Goal: Task Accomplishment & Management: Use online tool/utility

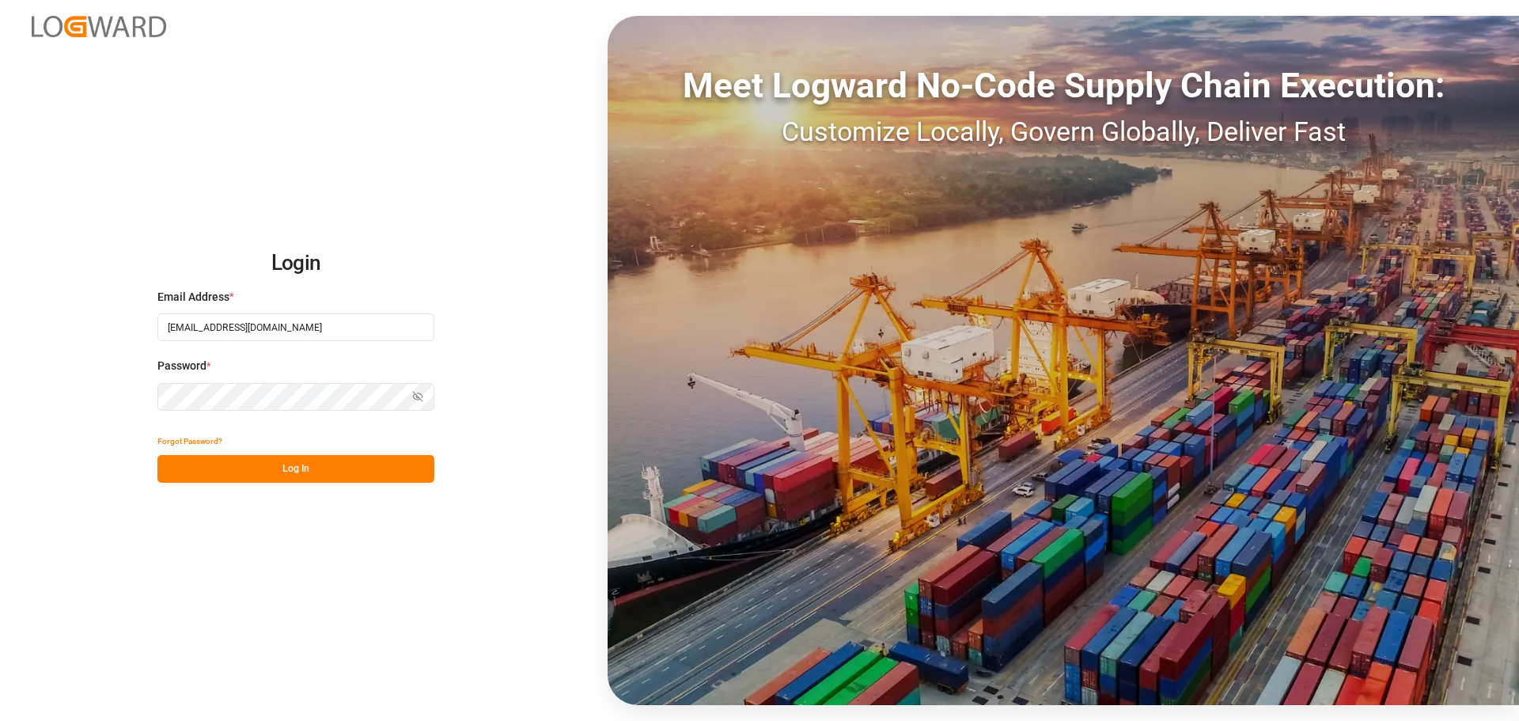
type input "[EMAIL_ADDRESS][DOMAIN_NAME]"
click at [287, 460] on button "Log In" at bounding box center [295, 469] width 277 height 28
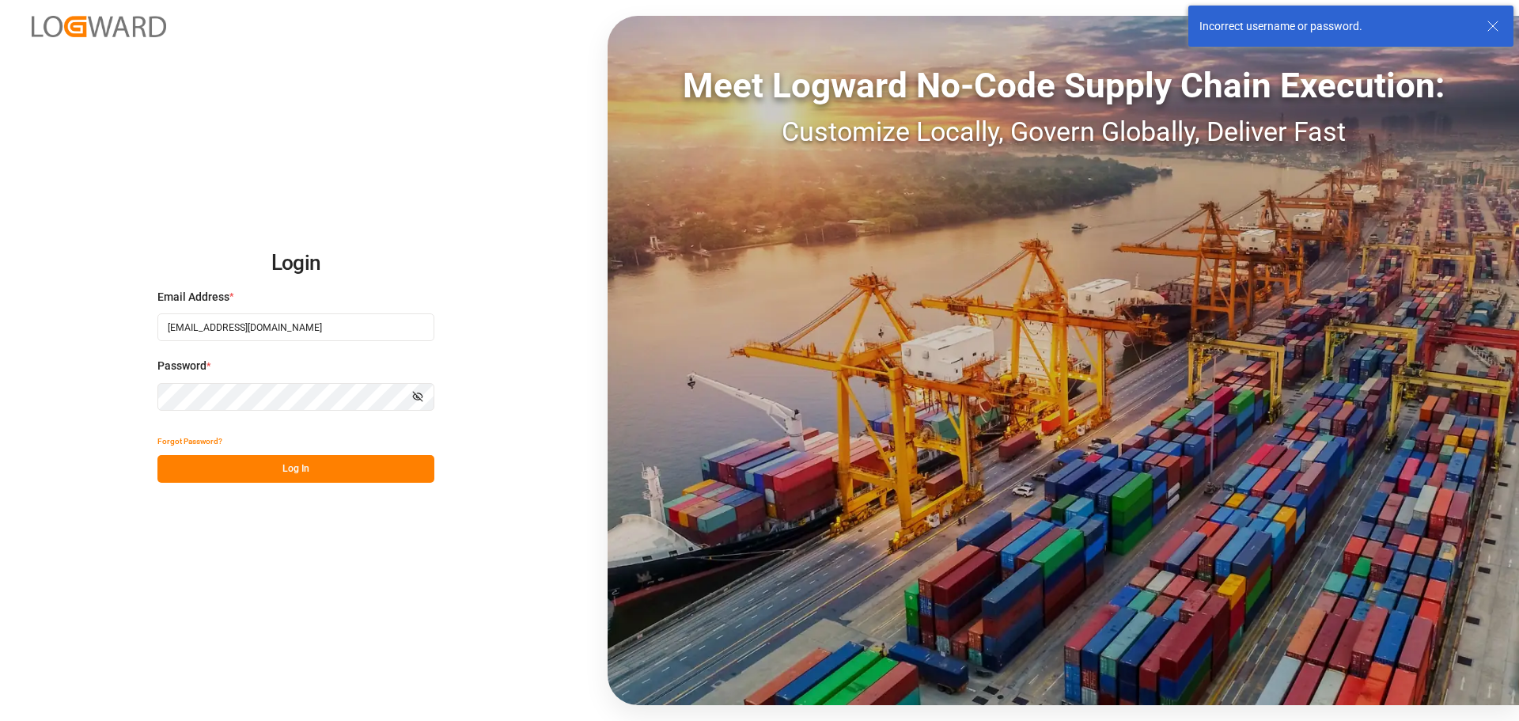
click at [422, 397] on icon "button" at bounding box center [420, 395] width 6 height 5
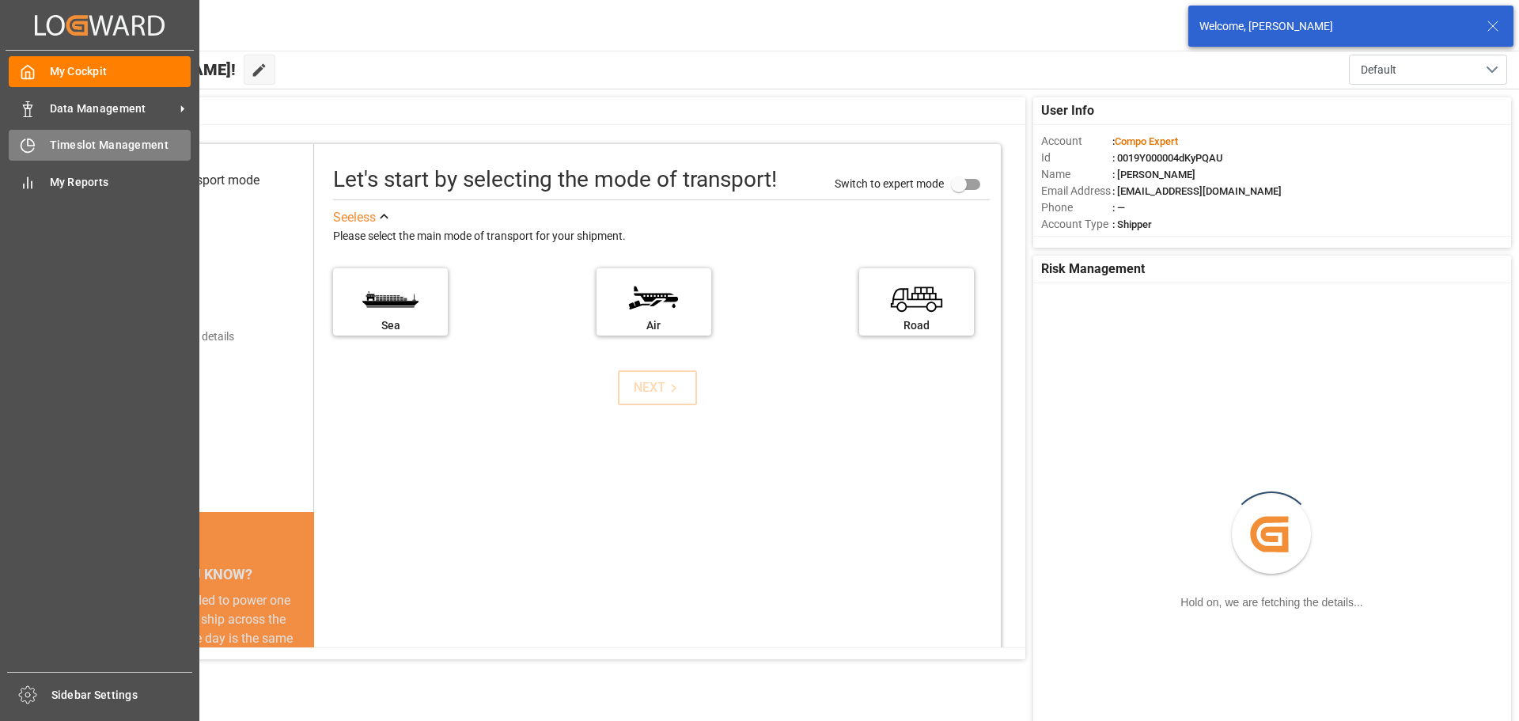
click at [43, 137] on div "Timeslot Management Timeslot Management" at bounding box center [100, 145] width 182 height 31
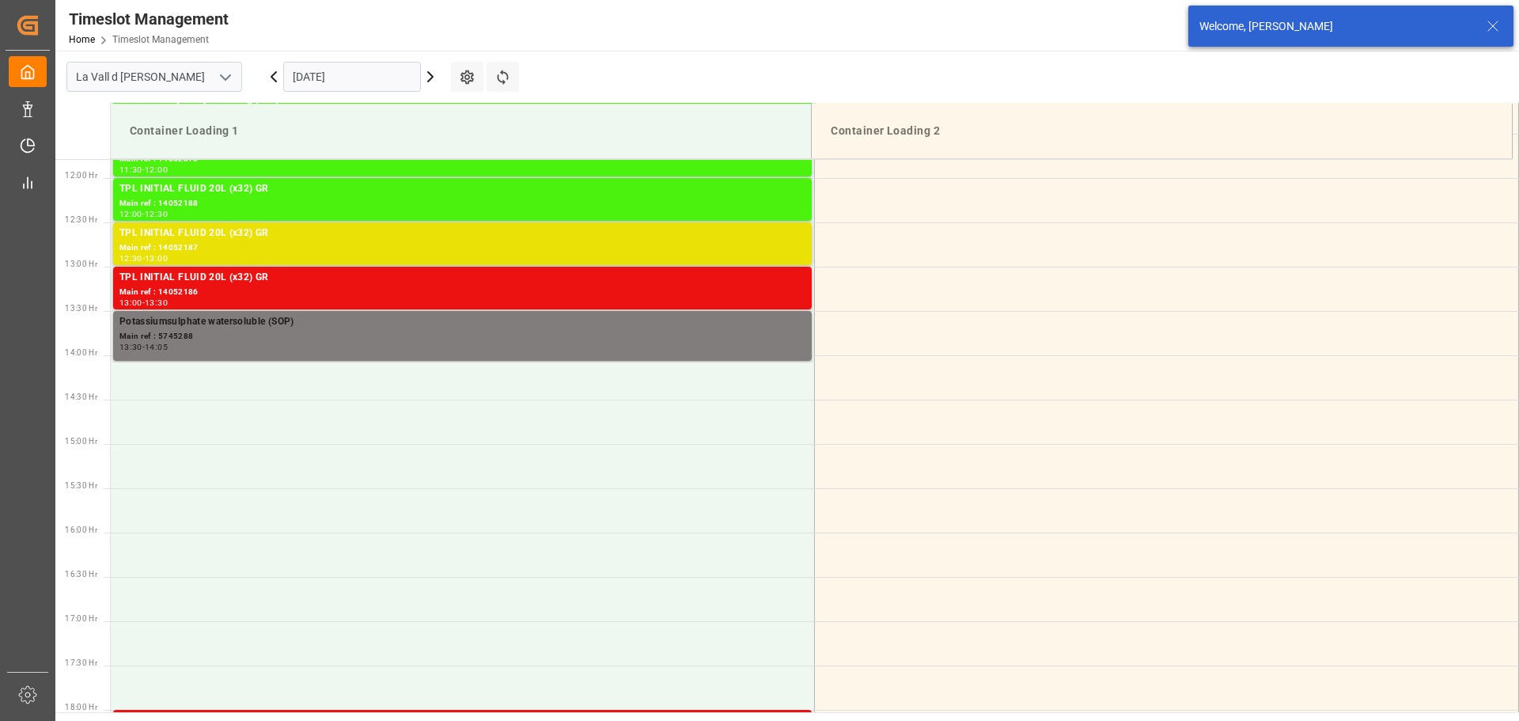
scroll to position [1053, 0]
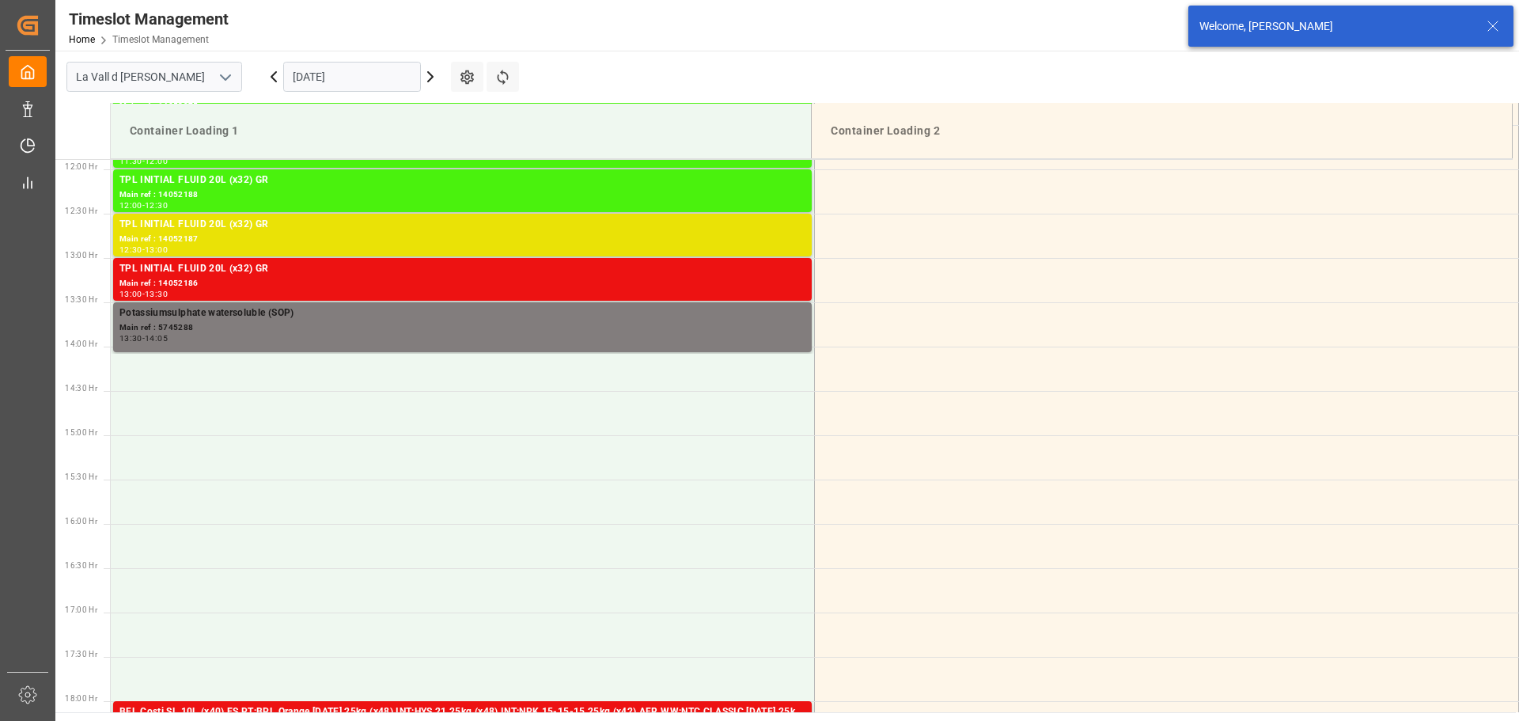
click at [322, 76] on input "[DATE]" at bounding box center [352, 77] width 138 height 30
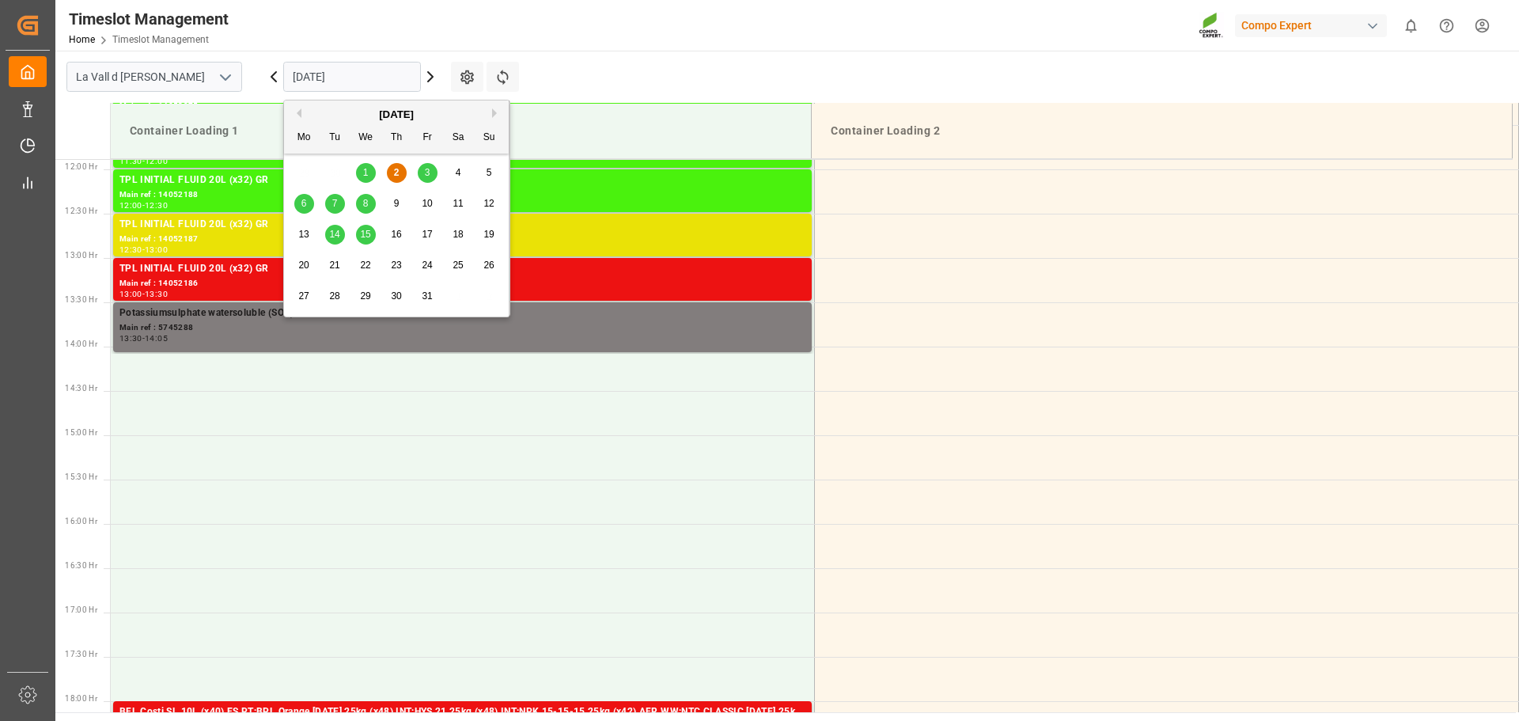
click at [396, 172] on span "2" at bounding box center [397, 172] width 6 height 11
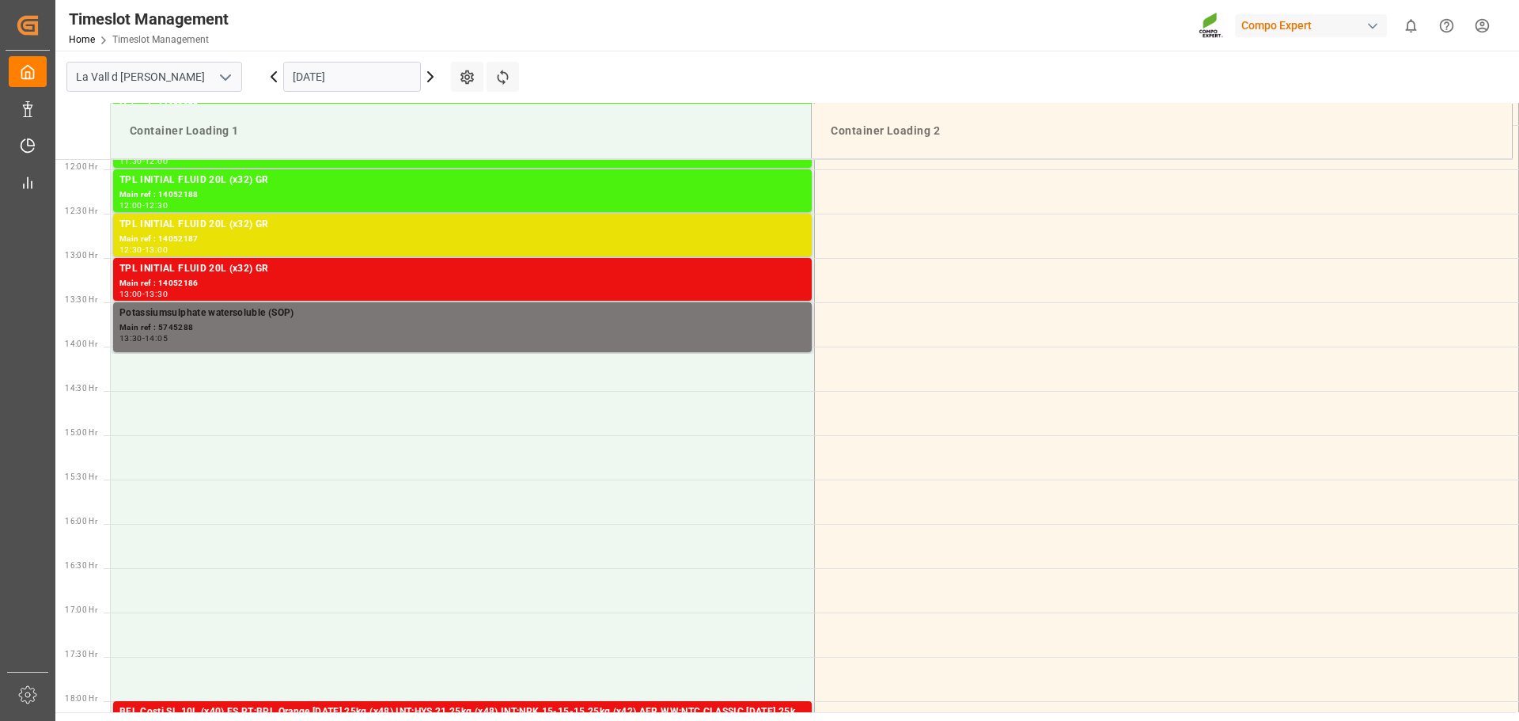
click at [222, 313] on div "Potassiumsulphate watersoluble (SOP)" at bounding box center [462, 313] width 686 height 16
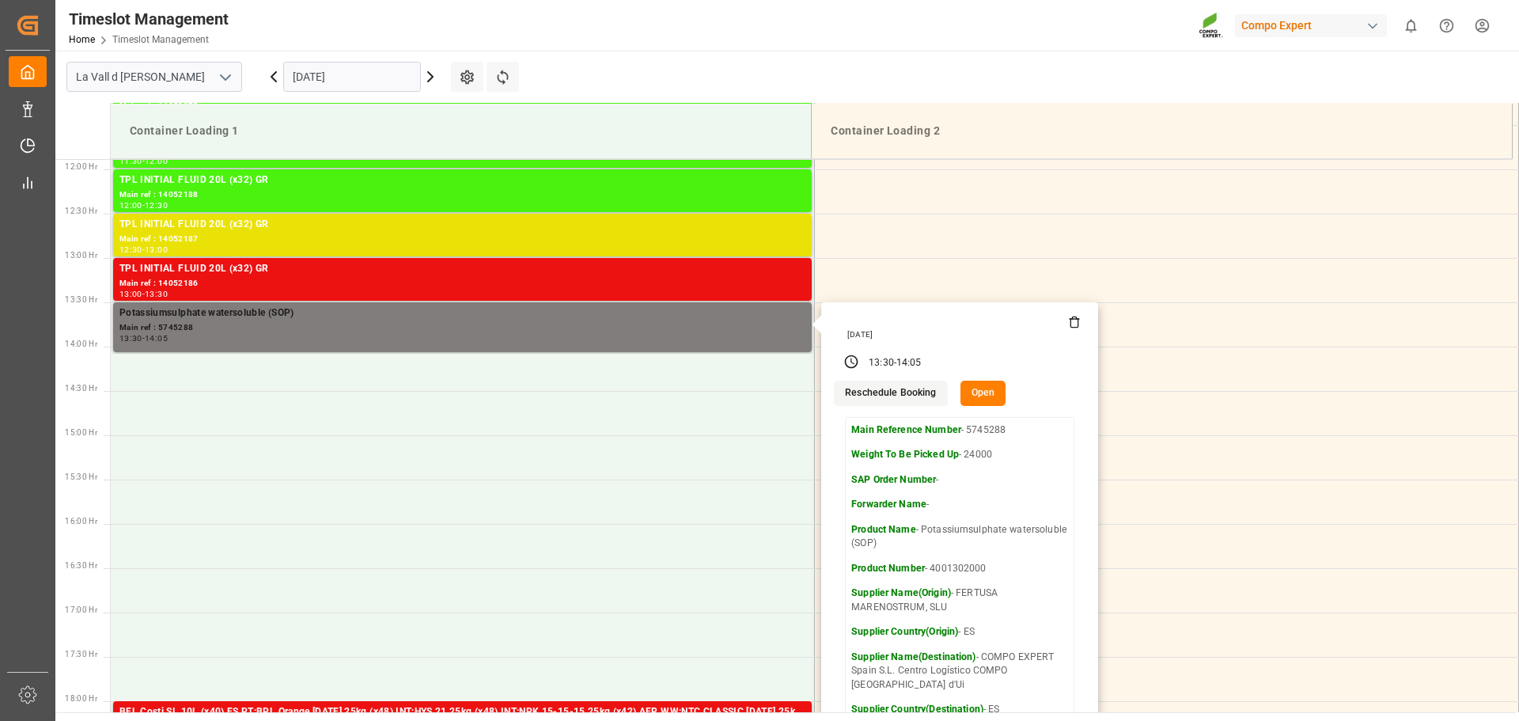
click at [973, 392] on button "Open" at bounding box center [984, 393] width 46 height 25
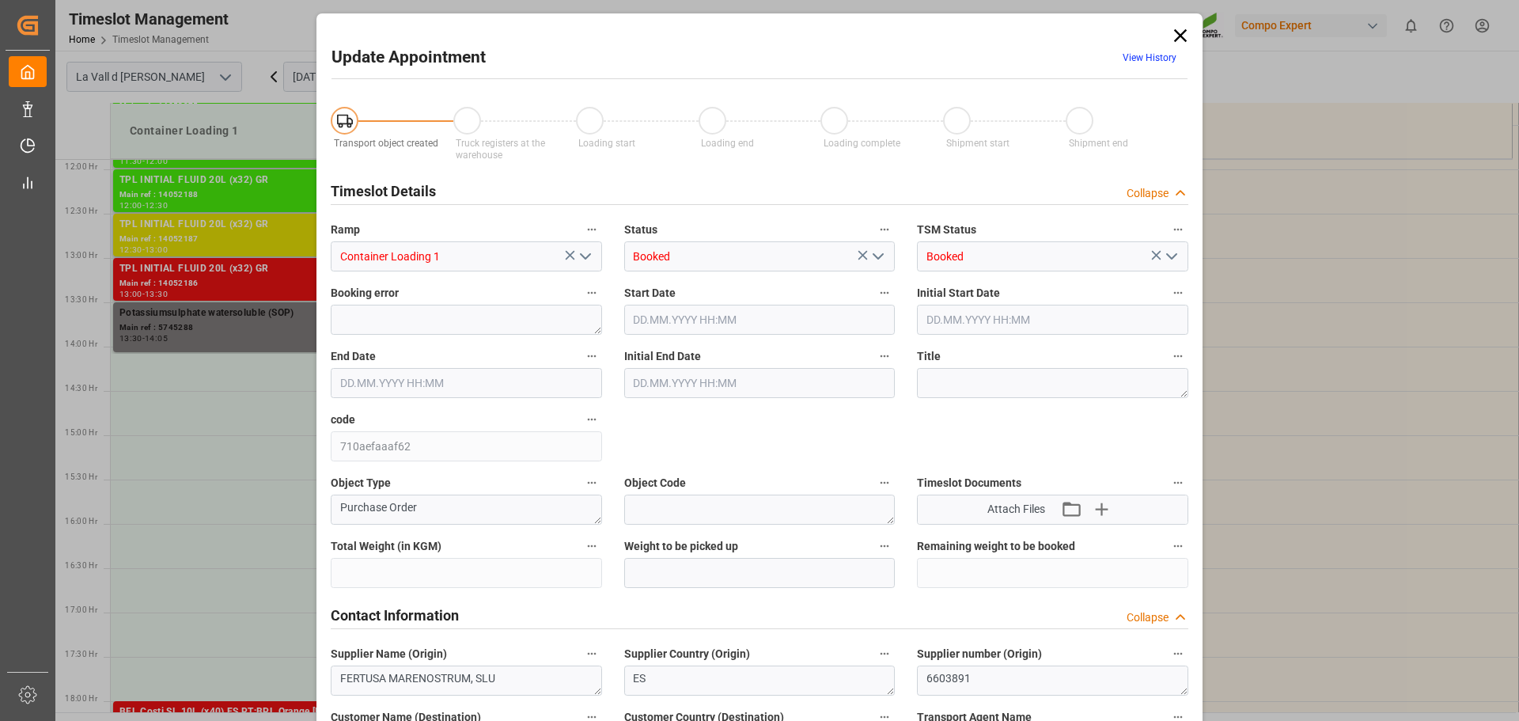
type input "435600"
type input "24000"
type input "0"
type input "[DATE] 13:30"
type input "[DATE] 08:00"
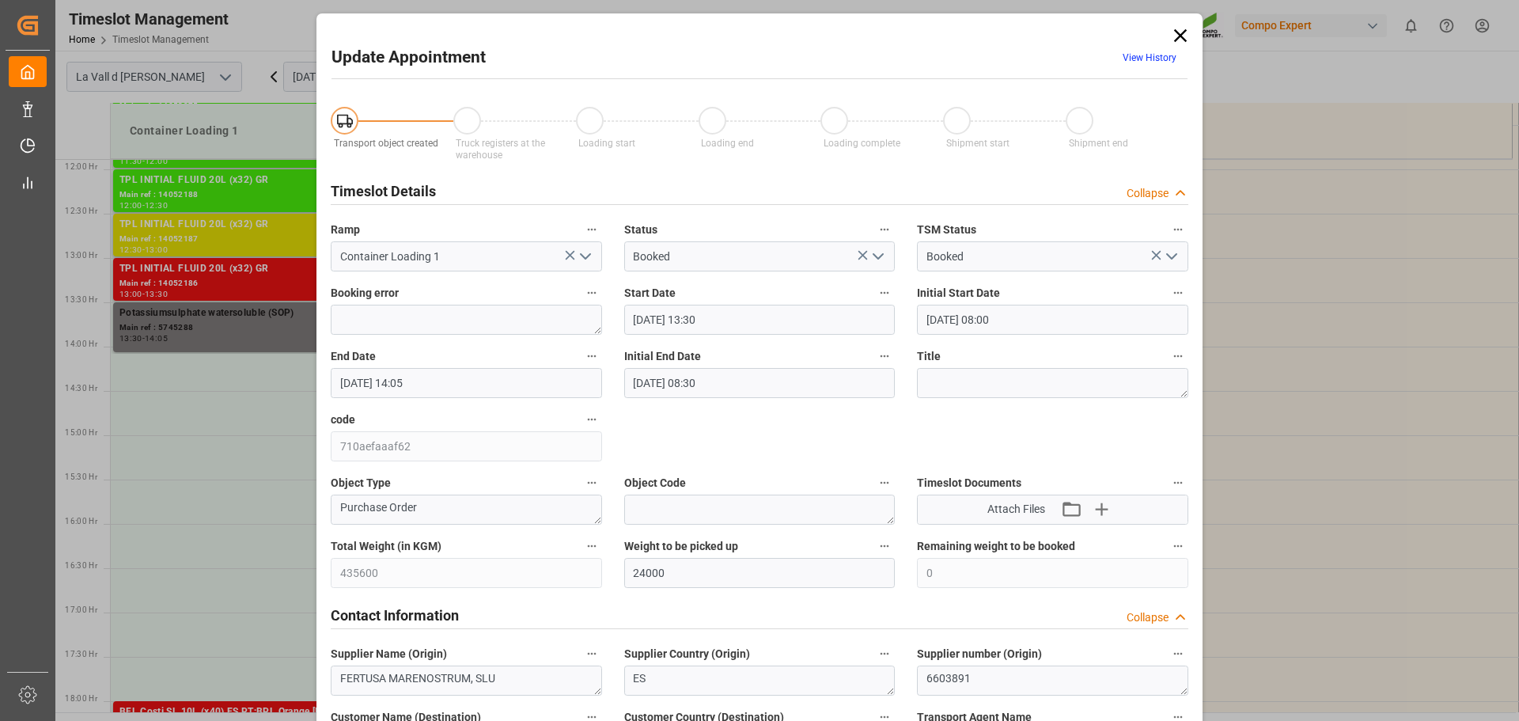
type input "[DATE] 14:05"
type input "[DATE] 08:30"
type input "[DATE] 07:33"
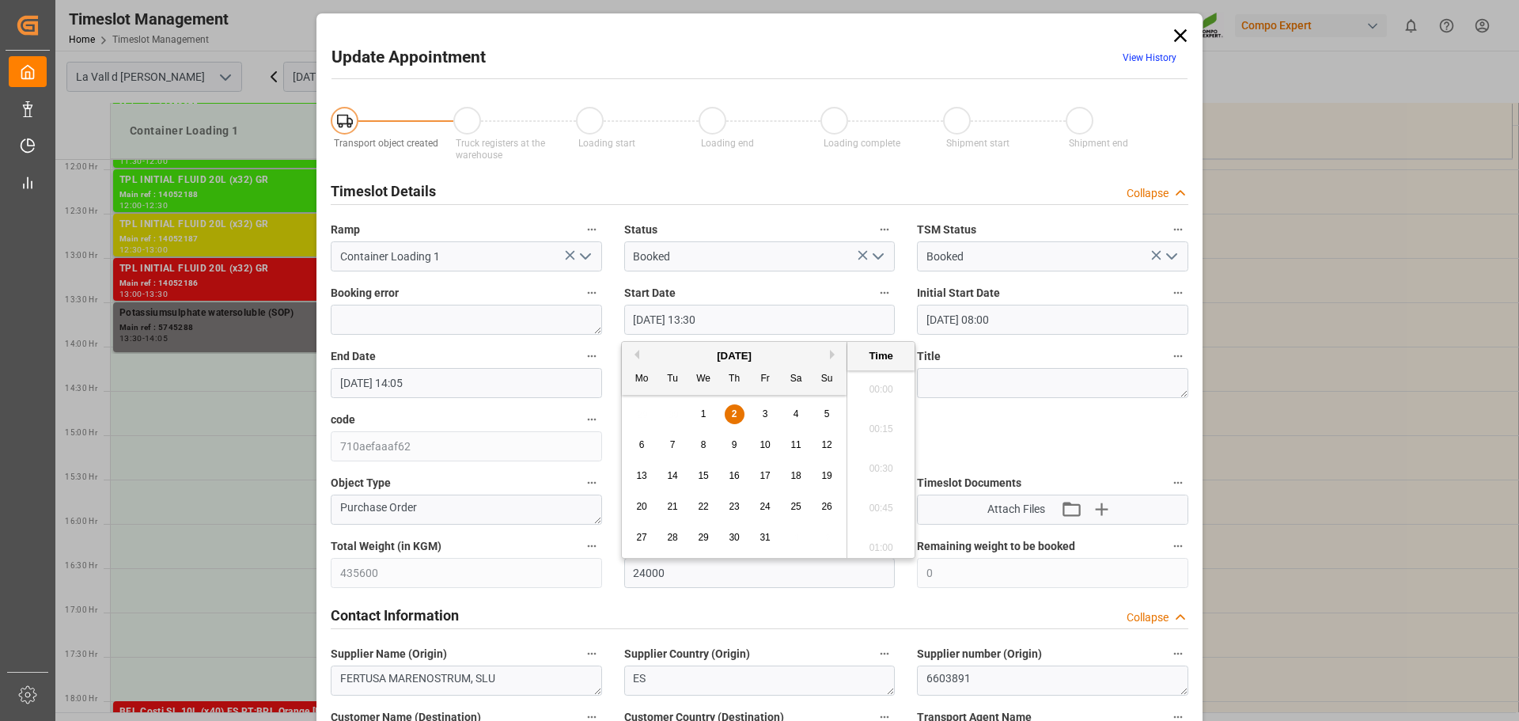
click at [763, 320] on input "[DATE] 13:30" at bounding box center [759, 320] width 271 height 30
click at [700, 318] on input "[DATE] 13:30" at bounding box center [759, 320] width 271 height 30
click at [704, 318] on input "[DATE] 16:30" at bounding box center [759, 320] width 271 height 30
type input "[DATE] 16:00"
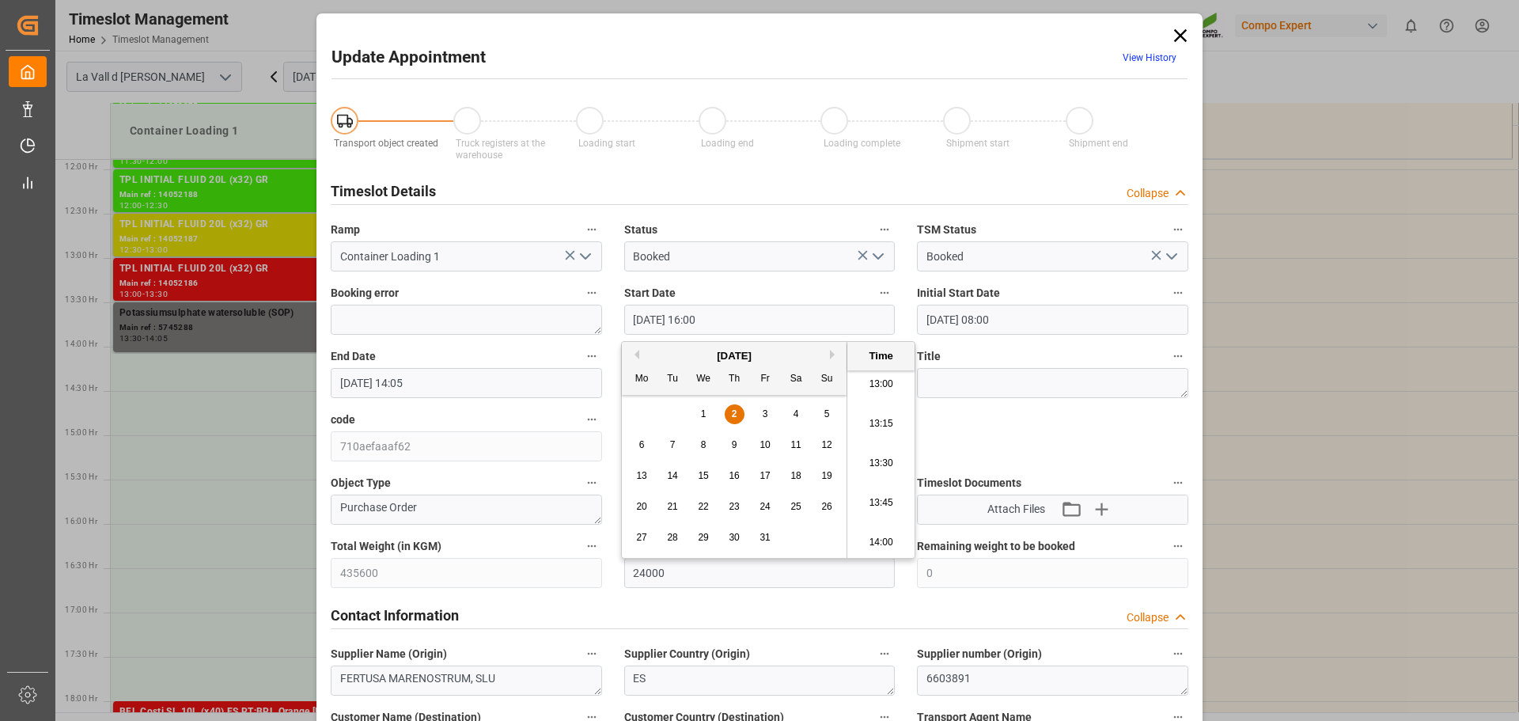
click at [412, 381] on input "[DATE] 14:05" at bounding box center [466, 383] width 271 height 30
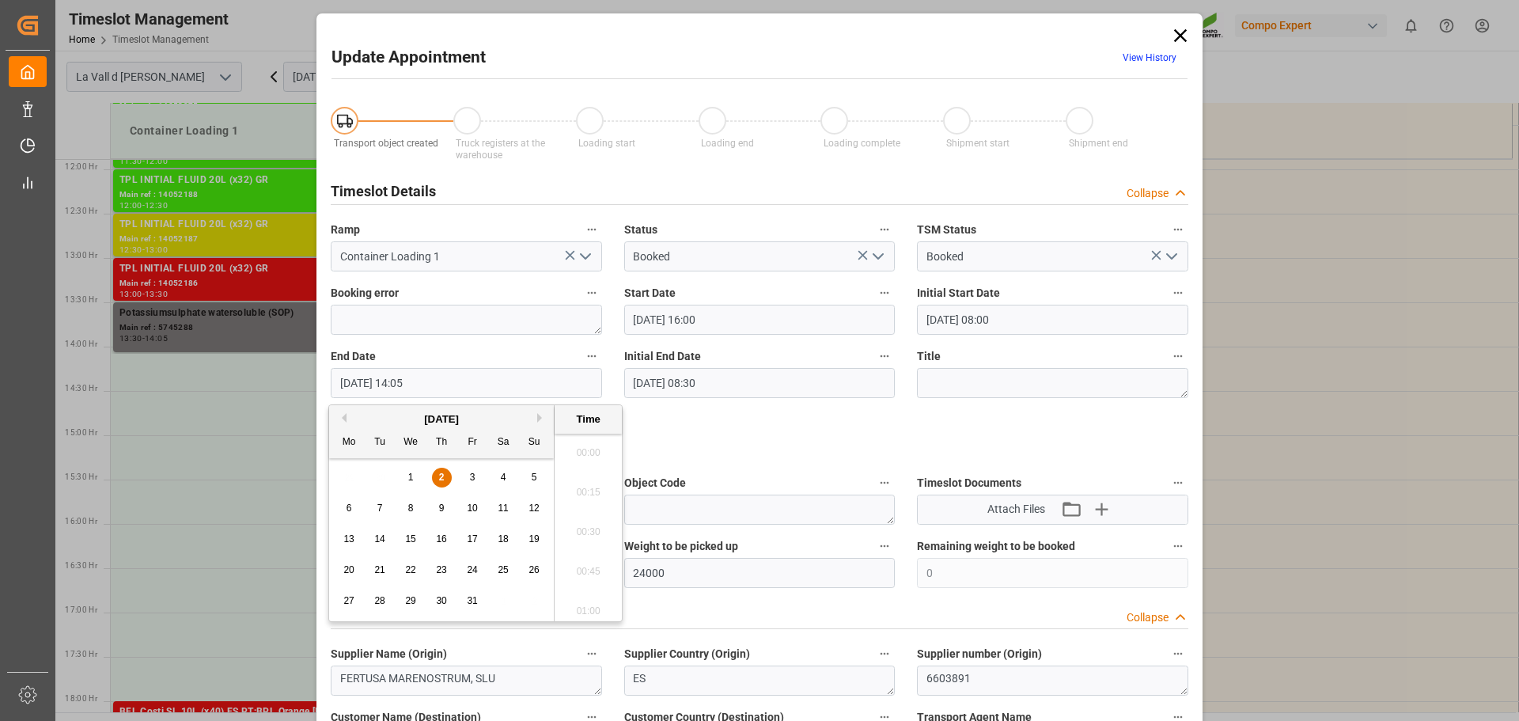
scroll to position [2142, 0]
click at [405, 379] on input "[DATE] 14:05" at bounding box center [466, 383] width 271 height 30
click at [404, 378] on input "[DATE] 14:05" at bounding box center [466, 383] width 271 height 30
type input "[DATE] 16:30"
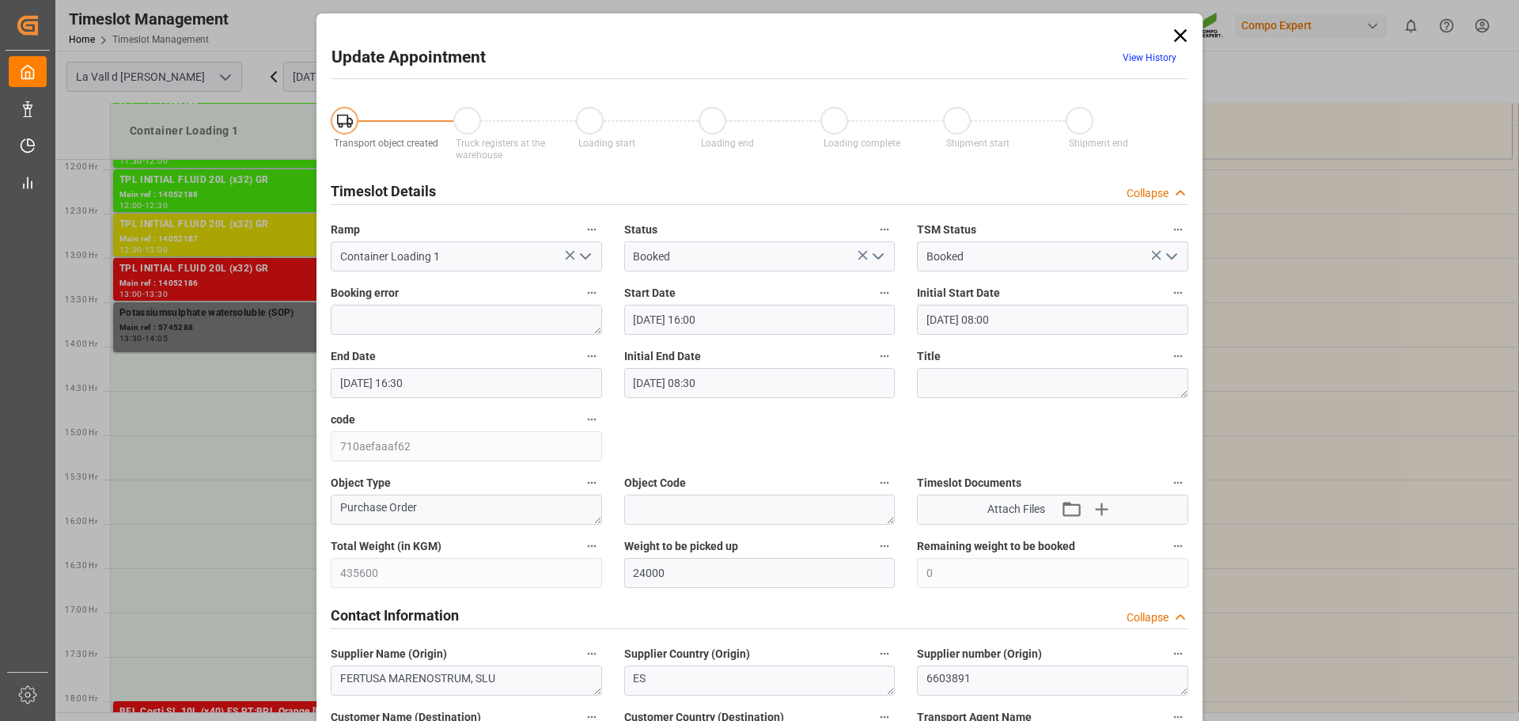
click at [445, 381] on input "[DATE] 16:30" at bounding box center [466, 383] width 271 height 30
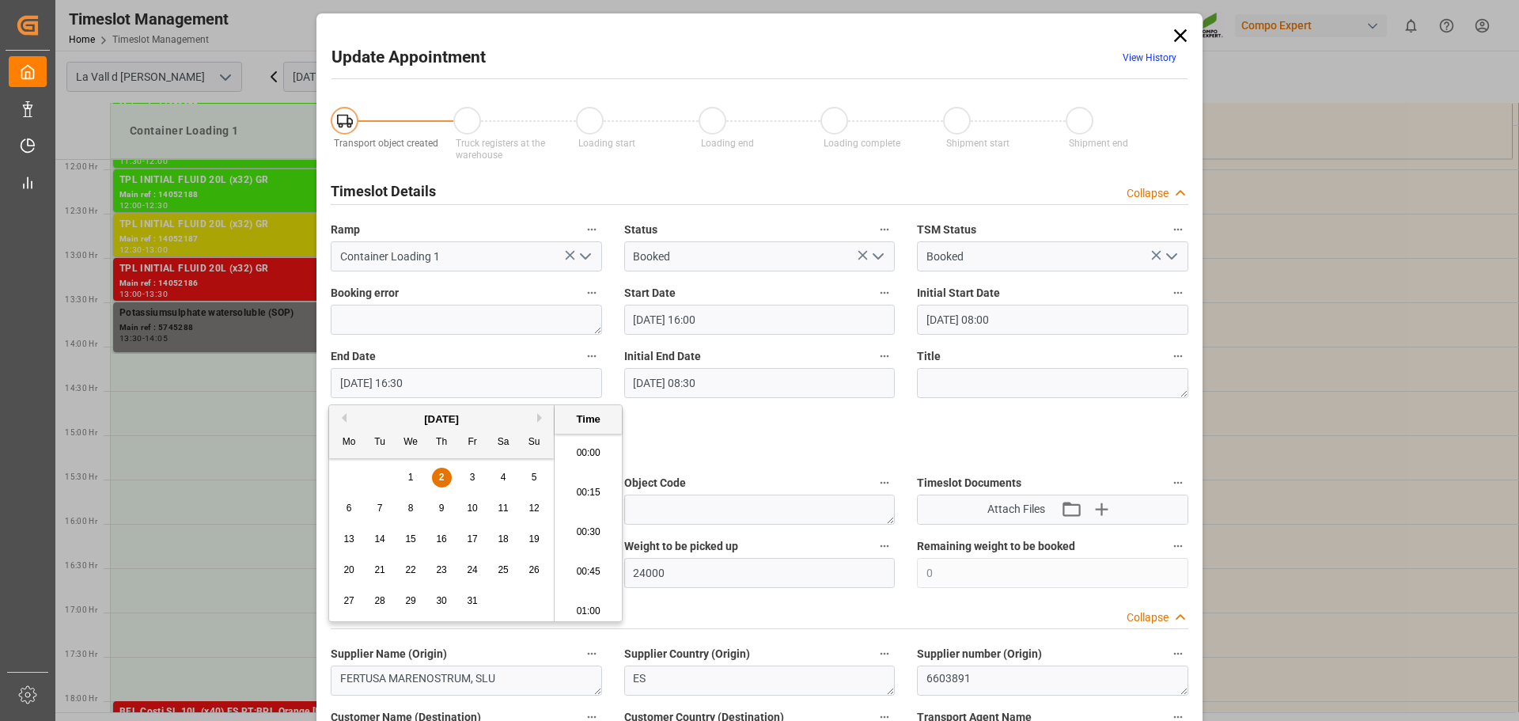
scroll to position [2537, 0]
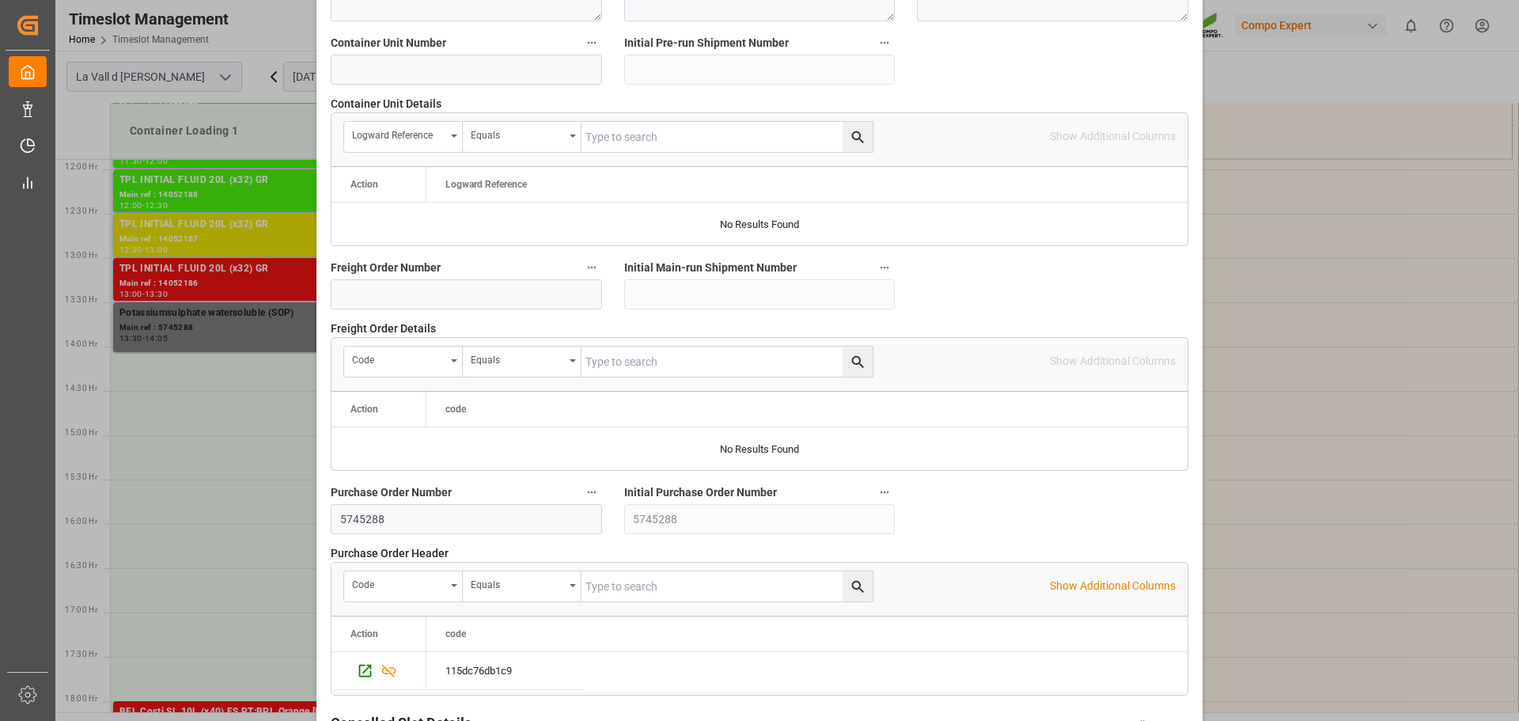
scroll to position [1475, 0]
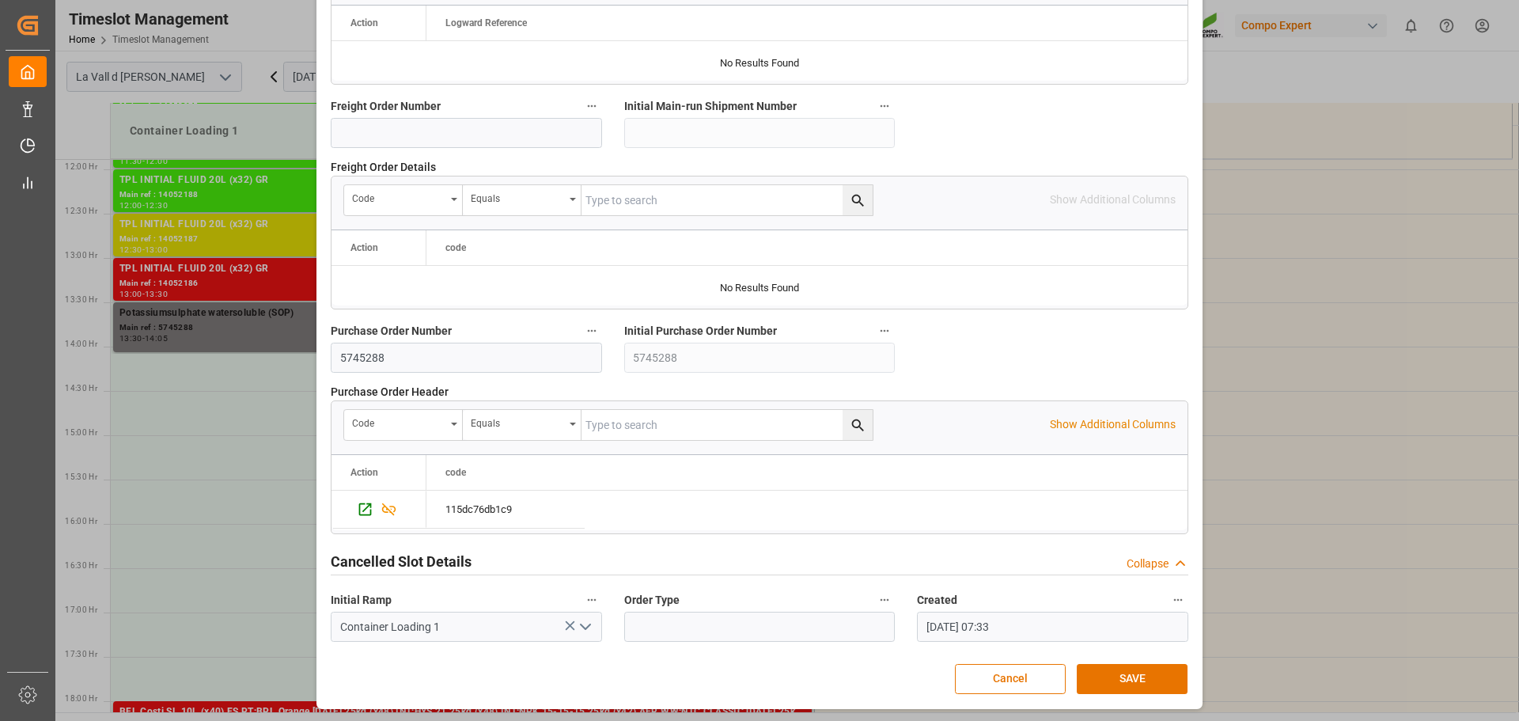
click at [1119, 677] on button "SAVE" at bounding box center [1132, 679] width 111 height 30
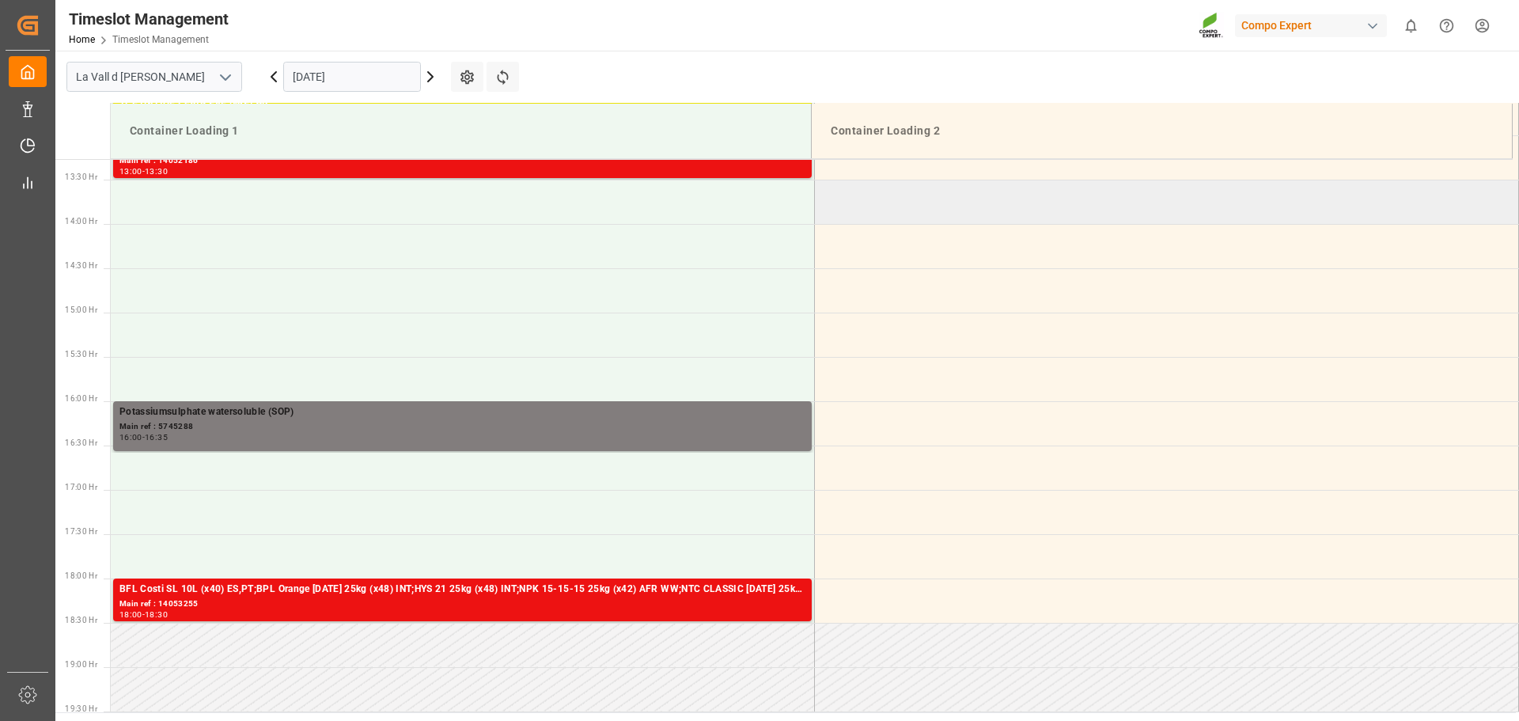
scroll to position [1026, 0]
